Goal: Transaction & Acquisition: Purchase product/service

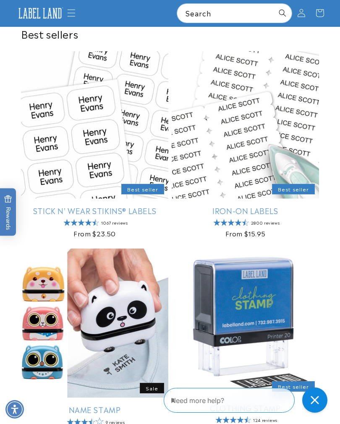
scroll to position [143, 0]
click at [265, 208] on link "Iron-On Labels" at bounding box center [245, 211] width 147 height 10
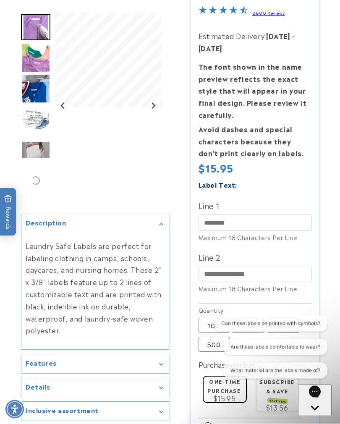
scroll to position [111, 0]
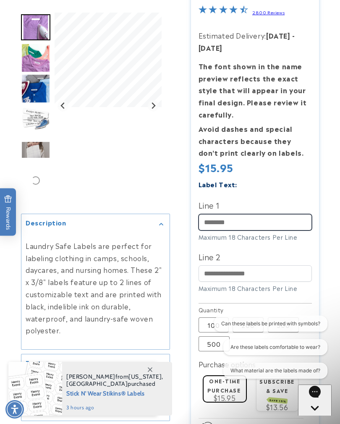
click at [277, 216] on input "Line 1" at bounding box center [255, 222] width 113 height 16
type input "*******"
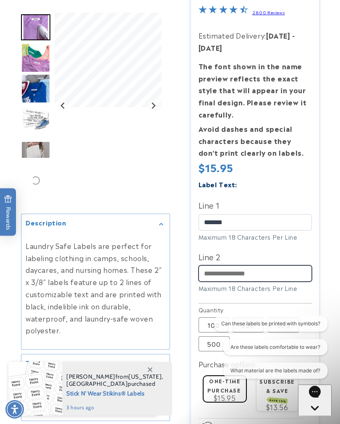
click at [233, 275] on input "Line 2" at bounding box center [255, 273] width 113 height 16
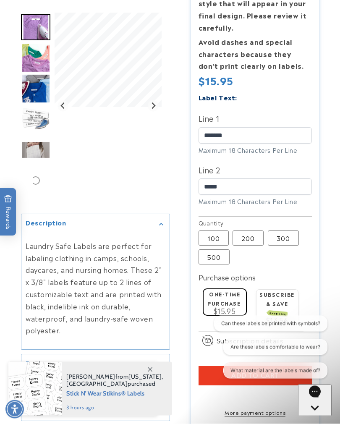
scroll to position [198, 0]
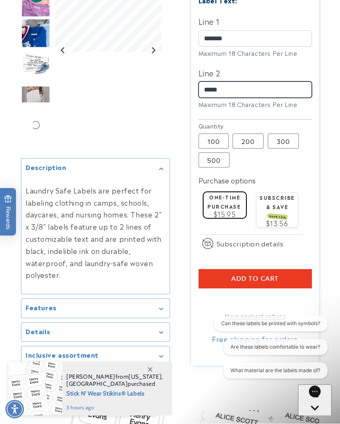
type input "*****"
click at [278, 278] on span "Add to cart" at bounding box center [254, 279] width 47 height 8
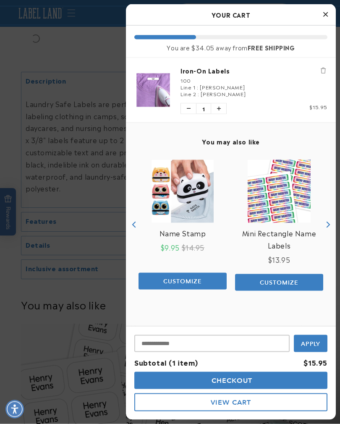
scroll to position [381, 0]
click at [282, 220] on img "product" at bounding box center [279, 191] width 63 height 63
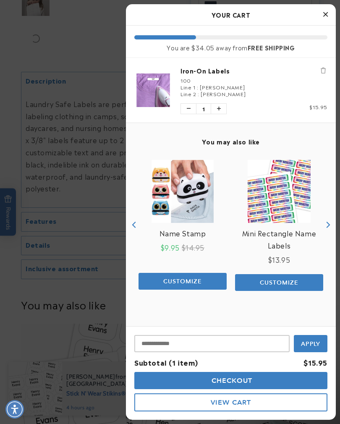
click at [253, 74] on link "Iron-On Labels" at bounding box center [254, 70] width 147 height 8
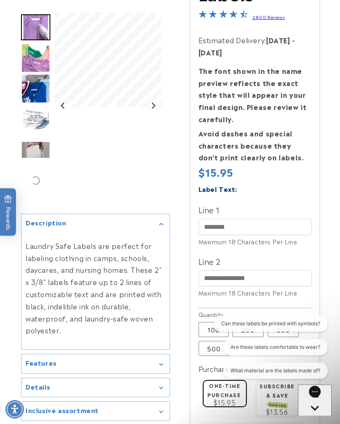
scroll to position [113, 0]
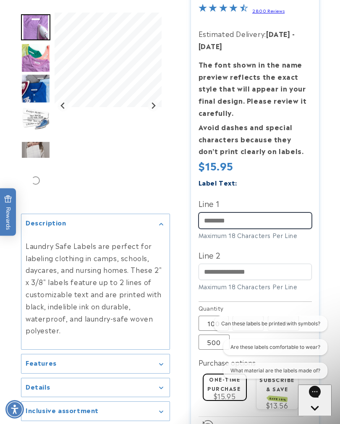
click at [220, 218] on input "Line 1" at bounding box center [255, 220] width 113 height 16
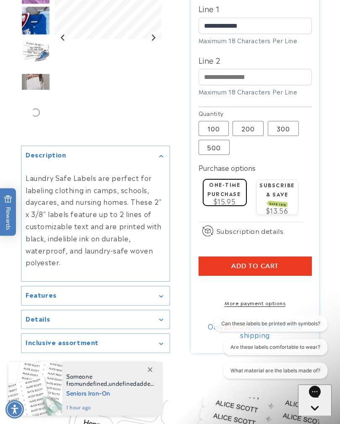
scroll to position [311, 0]
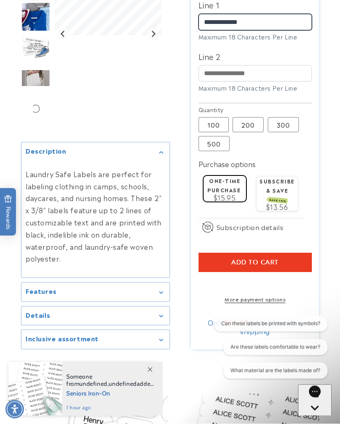
type input "**********"
click at [264, 253] on button "Add to cart" at bounding box center [255, 262] width 113 height 19
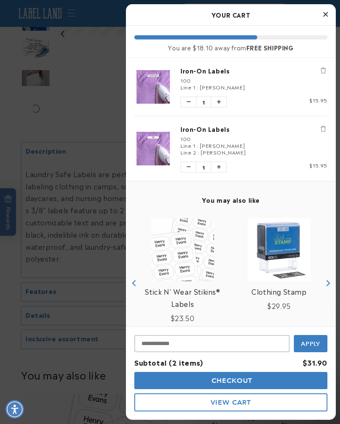
click at [189, 166] on icon "Decrease quantity of Iron-On Labels" at bounding box center [189, 167] width 4 height 5
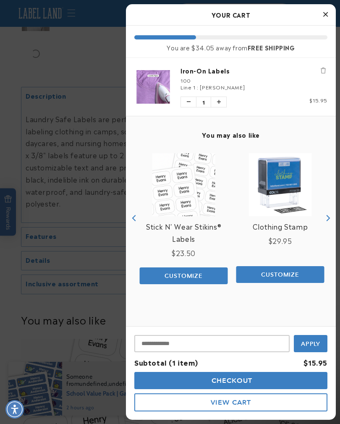
scroll to position [366, 0]
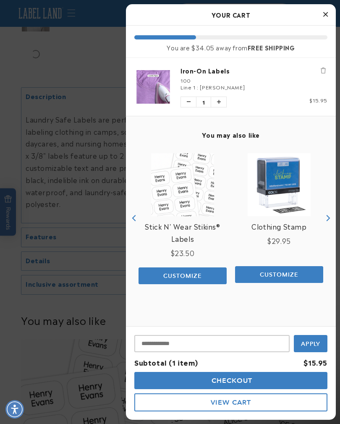
click at [219, 397] on button "View Cart" at bounding box center [230, 402] width 193 height 18
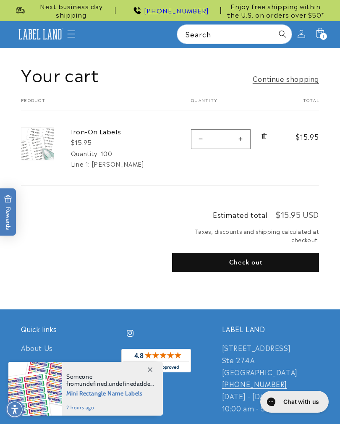
click at [244, 256] on button "Check out" at bounding box center [245, 262] width 147 height 19
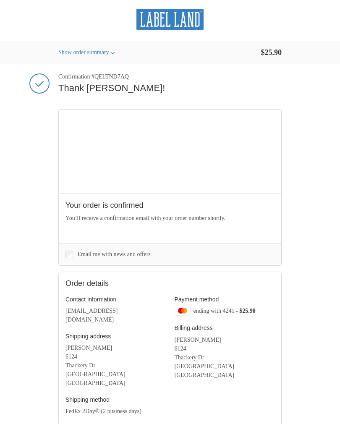
scroll to position [75, 0]
